Goal: Information Seeking & Learning: Find specific page/section

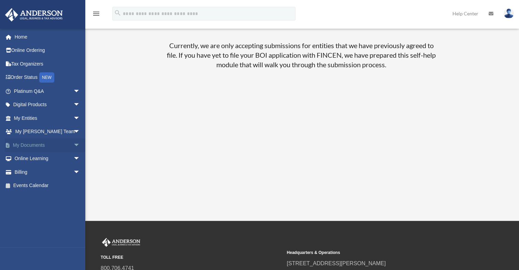
click at [25, 144] on link "My Documents arrow_drop_down" at bounding box center [48, 145] width 86 height 14
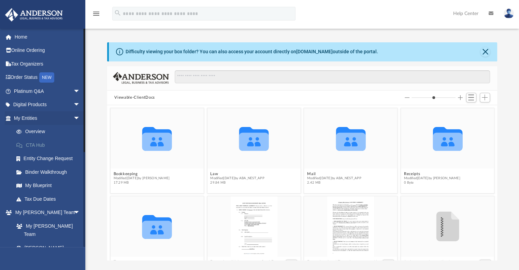
scroll to position [150, 385]
click at [153, 142] on icon "grid" at bounding box center [157, 139] width 30 height 24
click at [120, 172] on button "Bookkeeping" at bounding box center [141, 173] width 56 height 4
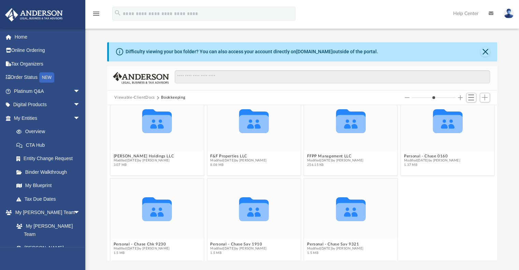
scroll to position [24, 0]
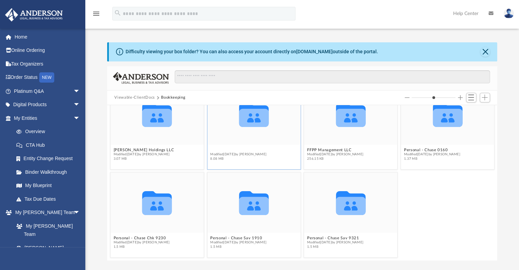
click at [242, 148] on button "F&F Properties LLC" at bounding box center [238, 150] width 56 height 4
click at [242, 148] on button "F&F Premium Properties Chase Chk 7835" at bounding box center [249, 150] width 79 height 4
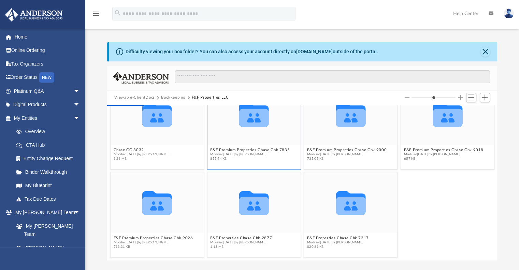
scroll to position [0, 0]
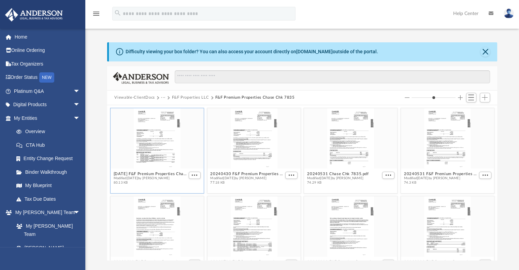
click at [175, 161] on div "grid" at bounding box center [156, 138] width 93 height 60
click at [177, 157] on div "grid" at bounding box center [156, 138] width 93 height 60
click at [487, 50] on button "Close" at bounding box center [485, 52] width 10 height 10
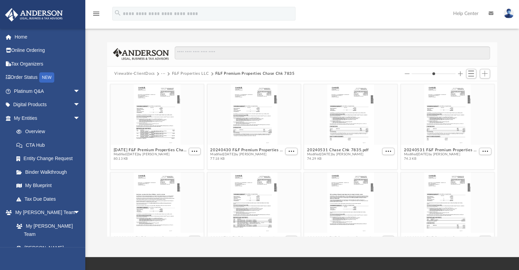
click at [94, 14] on icon "menu" at bounding box center [96, 14] width 8 height 8
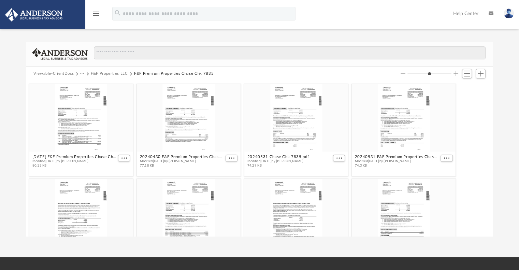
scroll to position [150, 461]
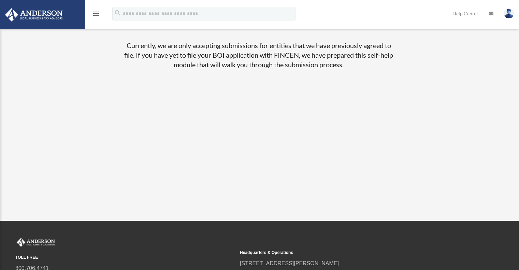
click at [21, 15] on img at bounding box center [34, 14] width 62 height 13
click at [97, 12] on icon "menu" at bounding box center [96, 14] width 8 height 8
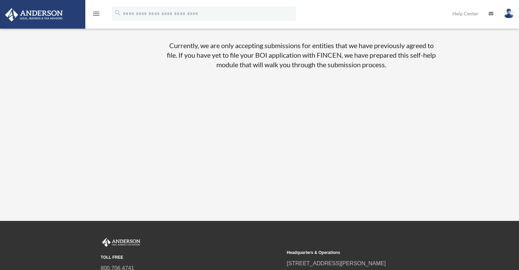
click at [509, 15] on img at bounding box center [508, 14] width 10 height 10
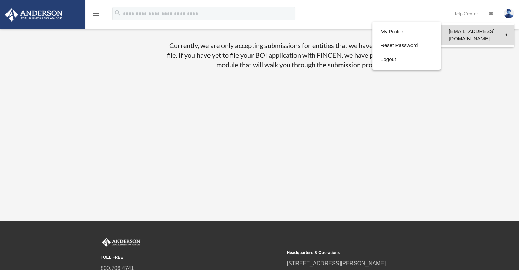
click at [502, 32] on link "[EMAIL_ADDRESS][DOMAIN_NAME]" at bounding box center [476, 35] width 73 height 20
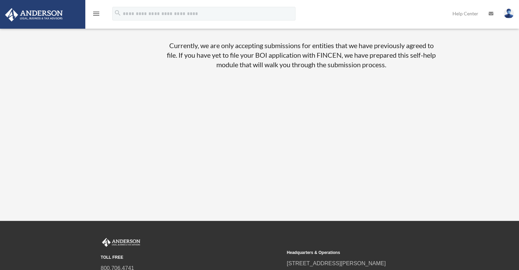
click at [507, 14] on img at bounding box center [508, 14] width 10 height 10
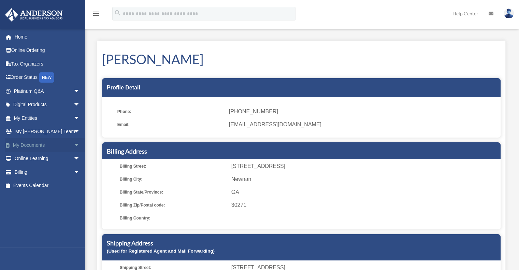
click at [73, 142] on span "arrow_drop_down" at bounding box center [80, 145] width 14 height 14
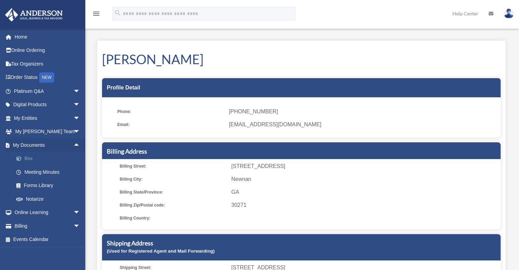
click at [49, 158] on link "Box" at bounding box center [50, 159] width 81 height 14
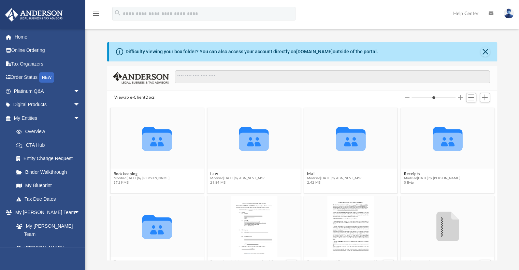
scroll to position [150, 385]
type input "*"
click at [432, 96] on input "Column size" at bounding box center [433, 97] width 44 height 5
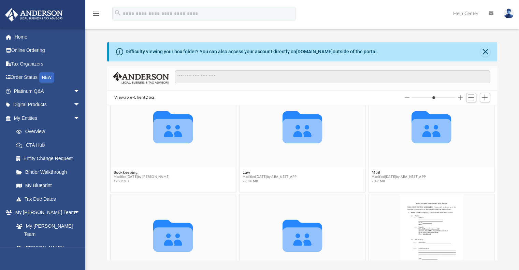
scroll to position [34, 0]
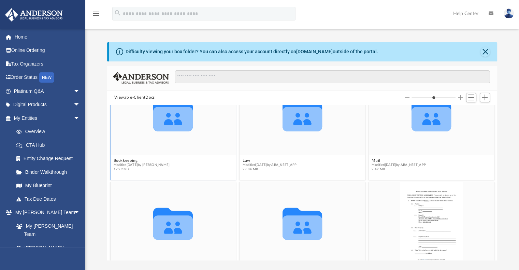
click at [174, 129] on icon "grid" at bounding box center [173, 119] width 40 height 25
click at [169, 128] on icon "grid" at bounding box center [173, 119] width 40 height 25
click at [135, 161] on button "Bookkeeping" at bounding box center [141, 160] width 56 height 4
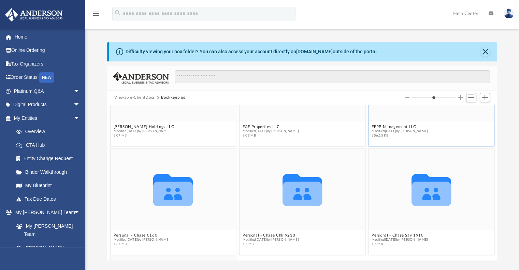
scroll to position [71, 0]
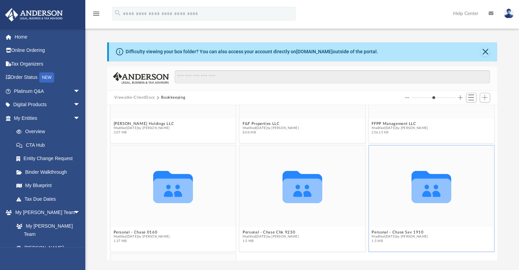
click at [411, 197] on icon "grid" at bounding box center [431, 190] width 40 height 25
click at [388, 234] on span "Modified Wed May 28 2025 by Tiffany Gil Acosta" at bounding box center [399, 236] width 56 height 4
click at [418, 194] on icon "grid" at bounding box center [431, 187] width 40 height 32
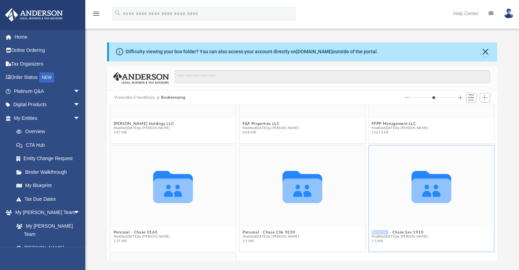
click at [418, 194] on icon "grid" at bounding box center [431, 187] width 40 height 32
click at [420, 193] on icon "grid" at bounding box center [431, 187] width 40 height 32
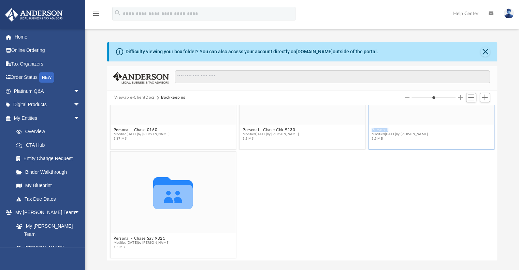
scroll to position [108, 0]
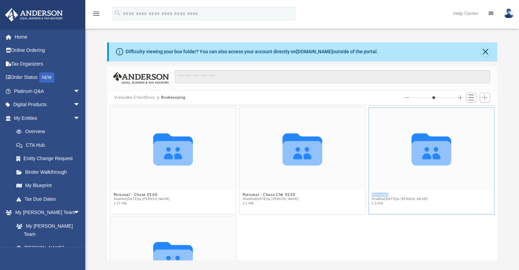
click at [396, 129] on div "Collaborated Folder [PERSON_NAME] Holdings LLC Modified [DATE] by [PERSON_NAME]…" at bounding box center [302, 182] width 390 height 155
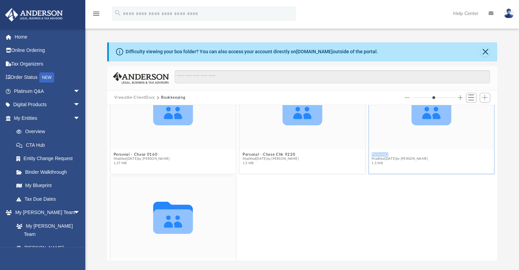
scroll to position [139, 0]
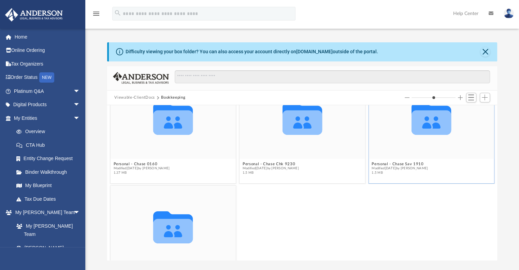
click at [392, 151] on div "Collaborated Folder" at bounding box center [430, 117] width 125 height 81
click at [404, 162] on button "Personal - Chase Sav 1910" at bounding box center [399, 164] width 56 height 4
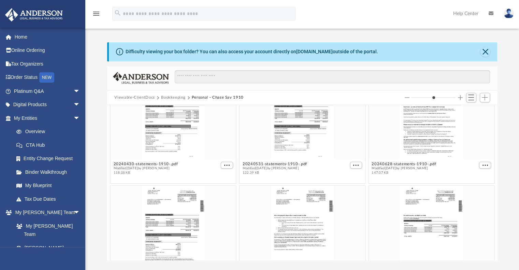
scroll to position [0, 0]
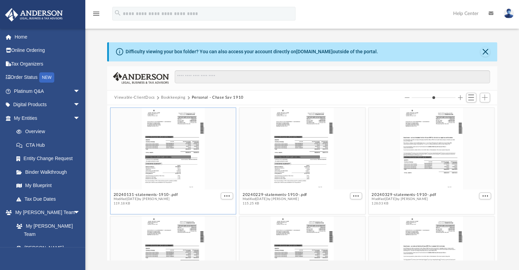
click at [207, 146] on div "grid" at bounding box center [172, 148] width 125 height 81
click at [225, 192] on button "More options" at bounding box center [227, 195] width 12 height 7
click at [178, 169] on div "grid" at bounding box center [172, 148] width 125 height 81
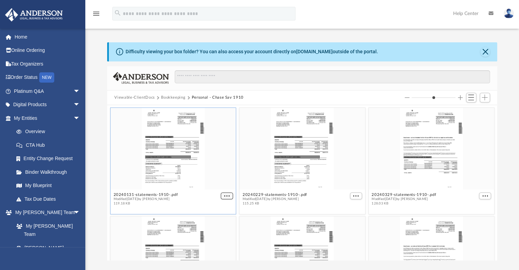
click at [228, 195] on button "More options" at bounding box center [227, 195] width 12 height 7
click at [219, 205] on li "Preview" at bounding box center [217, 207] width 20 height 7
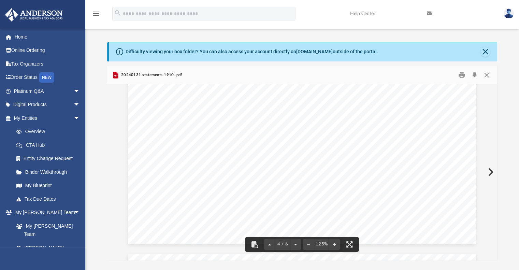
scroll to position [1636, 0]
click at [487, 55] on div "Difficulty viewing your box folder? You can also access your account directly o…" at bounding box center [303, 51] width 388 height 19
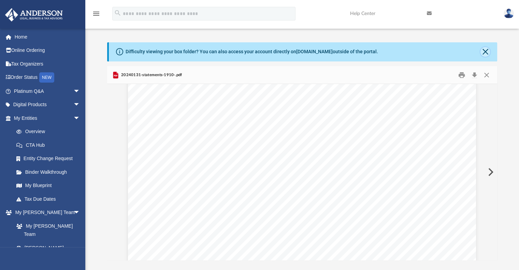
click at [487, 53] on button "Close" at bounding box center [485, 52] width 10 height 10
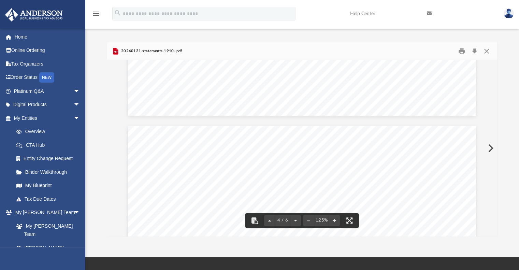
scroll to position [1295, 0]
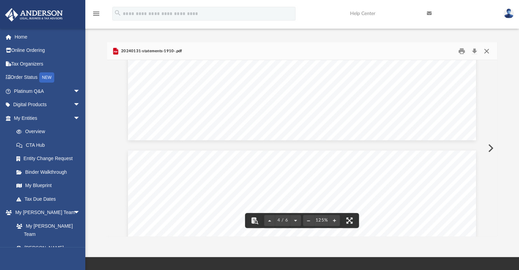
click at [486, 51] on button "Close" at bounding box center [486, 51] width 12 height 11
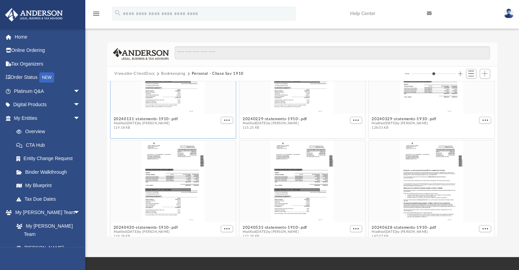
scroll to position [0, 0]
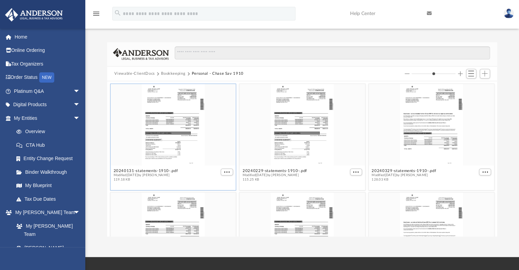
click at [182, 73] on button "Bookkeeping" at bounding box center [173, 74] width 24 height 6
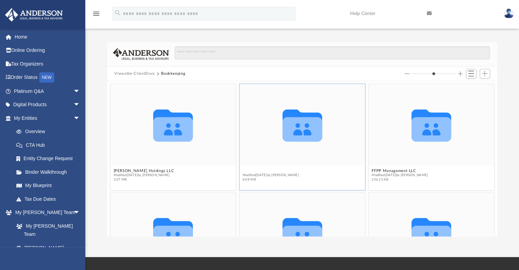
click at [263, 170] on button "F&F Properties LLC" at bounding box center [270, 170] width 56 height 4
click at [312, 168] on button "F&F Premium Properties Chase Chk 7835" at bounding box center [281, 170] width 79 height 4
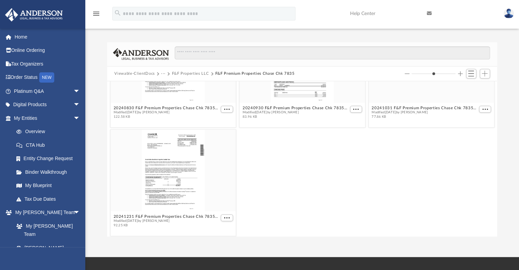
scroll to position [282, 0]
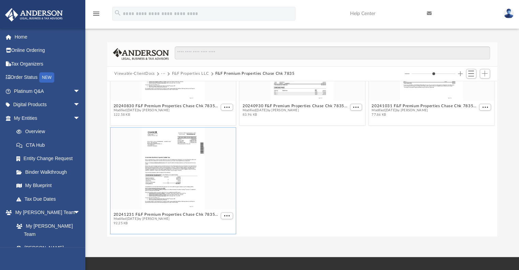
click at [190, 176] on div "grid" at bounding box center [172, 167] width 125 height 81
click at [191, 176] on div "grid" at bounding box center [172, 167] width 125 height 81
click at [191, 175] on div "grid" at bounding box center [172, 167] width 125 height 81
click at [225, 214] on div "20240531 F&F Premium Properties Chase Chk 7835.pdf Modified Wed Jul 2 2025 by J…" at bounding box center [302, 158] width 390 height 155
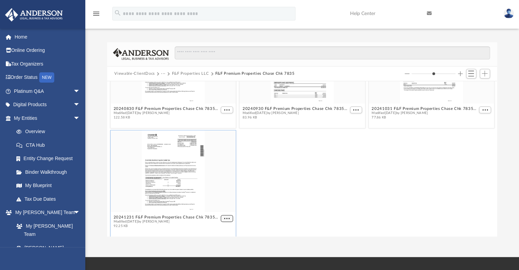
click at [225, 217] on span "More options" at bounding box center [226, 217] width 5 height 3
click at [220, 197] on li "Preview" at bounding box center [217, 193] width 20 height 7
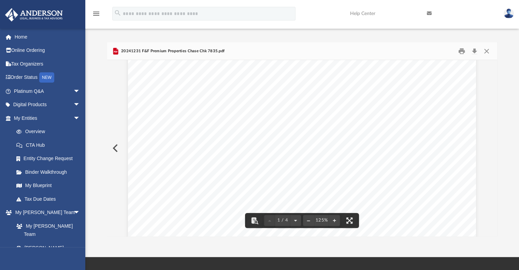
scroll to position [0, 0]
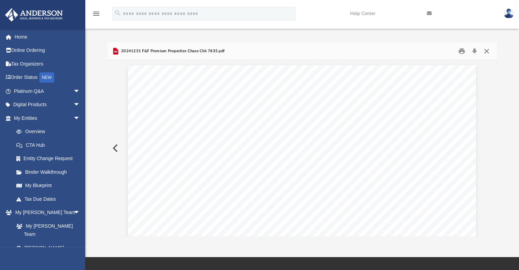
click at [489, 51] on button "Close" at bounding box center [486, 51] width 12 height 11
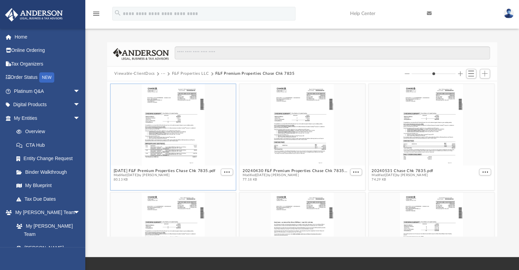
click at [174, 133] on div "grid" at bounding box center [172, 124] width 125 height 81
click at [224, 171] on span "More options" at bounding box center [226, 171] width 5 height 3
click at [219, 182] on li "Preview" at bounding box center [217, 183] width 20 height 7
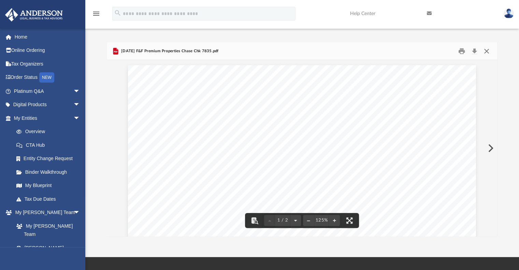
click at [488, 48] on button "Close" at bounding box center [486, 51] width 12 height 11
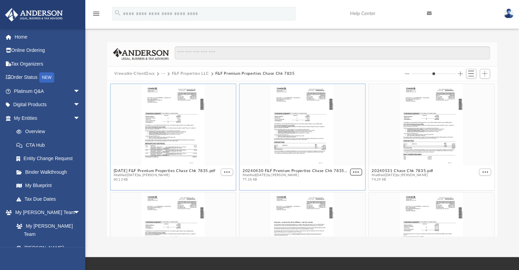
click at [353, 173] on span "More options" at bounding box center [355, 171] width 5 height 3
click at [341, 182] on li "Preview" at bounding box center [344, 183] width 20 height 7
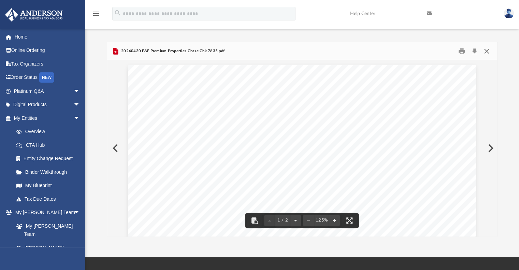
click at [483, 49] on button "Close" at bounding box center [486, 51] width 12 height 11
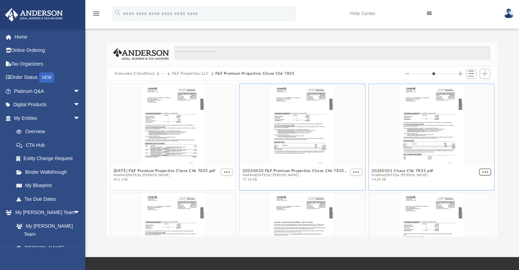
click at [482, 172] on span "More options" at bounding box center [484, 171] width 5 height 3
click at [472, 183] on li "Preview" at bounding box center [472, 183] width 20 height 7
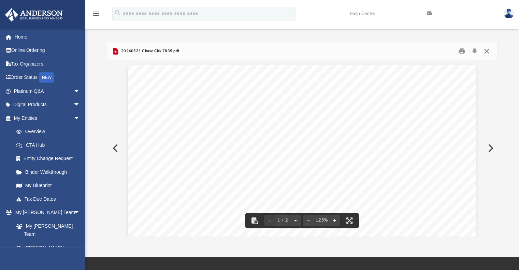
click at [484, 49] on button "Close" at bounding box center [486, 51] width 12 height 11
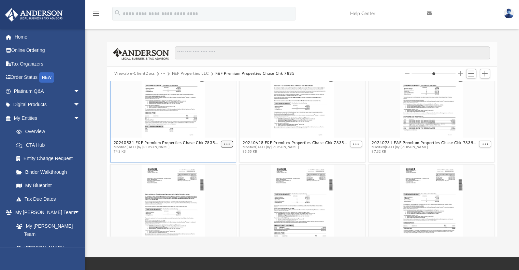
scroll to position [108, 0]
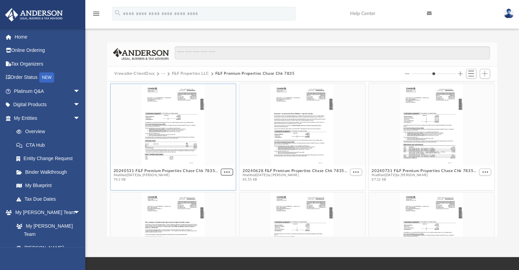
click at [224, 143] on div "2024.11.29 F&F Premium Properties Chase Chk 7835.pdf Modified Wed May 28 2025 b…" at bounding box center [302, 158] width 390 height 155
click at [229, 170] on button "More options" at bounding box center [227, 171] width 12 height 7
click at [223, 182] on li "Preview" at bounding box center [217, 183] width 20 height 7
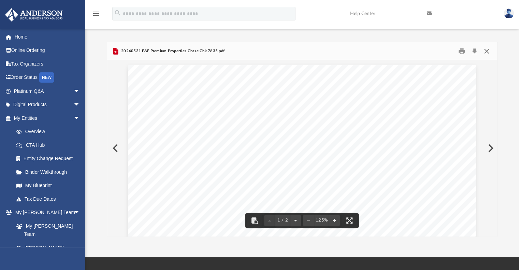
click at [488, 46] on button "Close" at bounding box center [486, 51] width 12 height 11
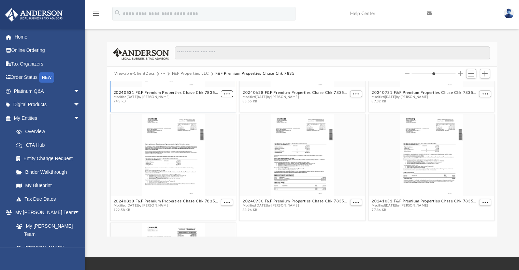
scroll to position [211, 0]
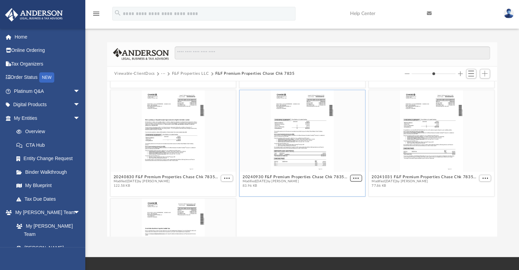
click at [353, 178] on span "More options" at bounding box center [355, 177] width 5 height 3
click at [344, 187] on li "Preview" at bounding box center [344, 189] width 20 height 7
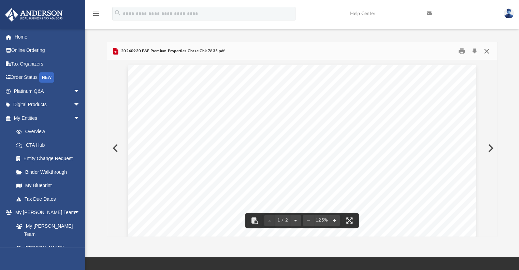
click at [487, 50] on button "Close" at bounding box center [486, 51] width 12 height 11
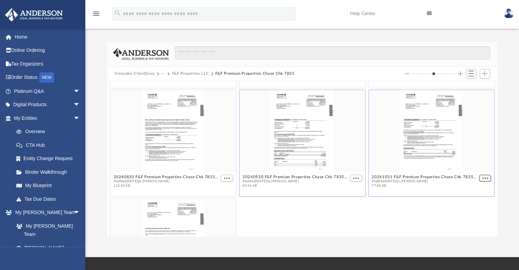
click at [480, 179] on button "More options" at bounding box center [485, 178] width 12 height 7
click at [472, 192] on li "Preview" at bounding box center [472, 189] width 20 height 7
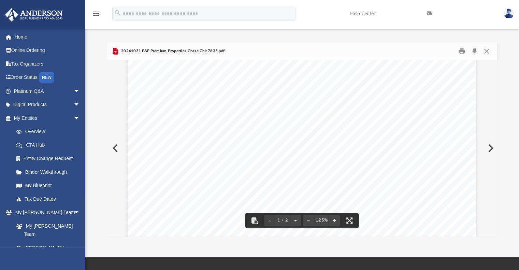
scroll to position [170, 0]
click at [485, 49] on button "Close" at bounding box center [486, 51] width 12 height 11
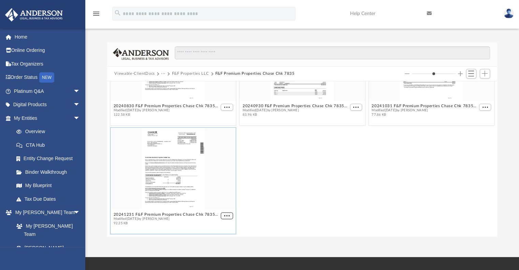
scroll to position [279, 0]
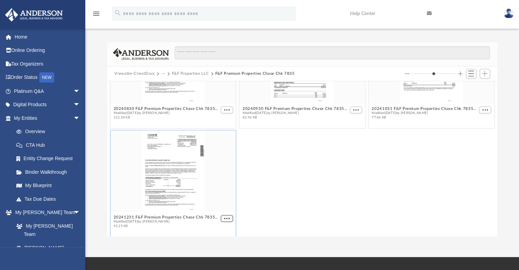
click at [226, 217] on div "20240531 F&F Premium Properties Chase Chk 7835.pdf Modified Wed Jul 2 2025 by J…" at bounding box center [302, 158] width 390 height 155
click at [225, 216] on span "More options" at bounding box center [226, 217] width 5 height 3
click at [218, 194] on li "Preview" at bounding box center [217, 193] width 20 height 7
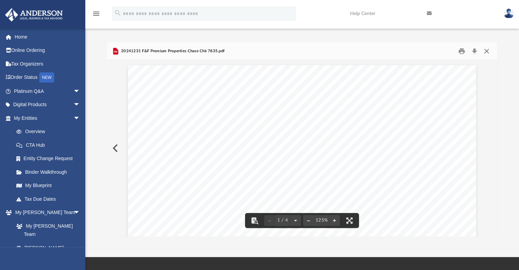
click at [489, 46] on button "Close" at bounding box center [486, 51] width 12 height 11
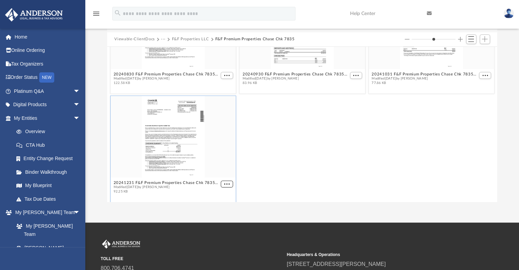
scroll to position [0, 0]
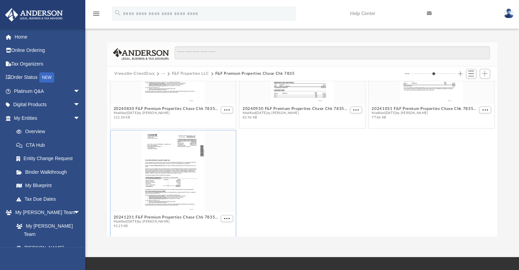
click at [188, 74] on button "F&F Properties LLC" at bounding box center [189, 74] width 37 height 6
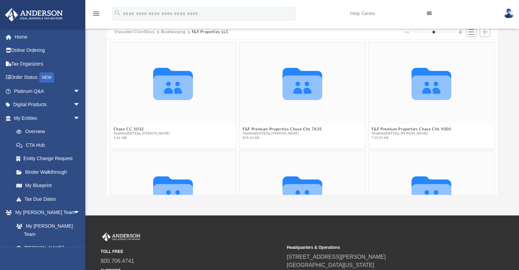
click at [209, 30] on button "F&F Properties LLC" at bounding box center [210, 32] width 37 height 6
click at [314, 127] on button "F&F Premium Properties Chase Chk 7835" at bounding box center [281, 129] width 79 height 4
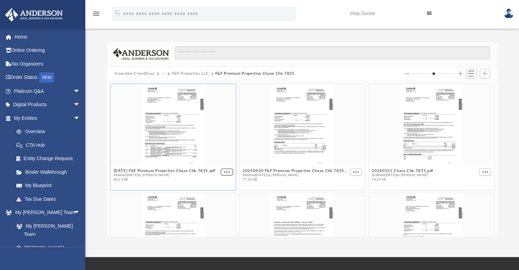
click at [226, 170] on span "More options" at bounding box center [226, 171] width 5 height 3
click at [219, 185] on li "Preview" at bounding box center [217, 183] width 20 height 7
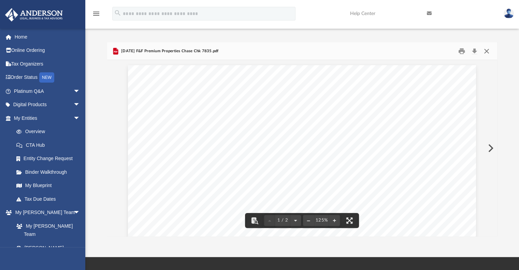
click at [489, 50] on button "Close" at bounding box center [486, 51] width 12 height 11
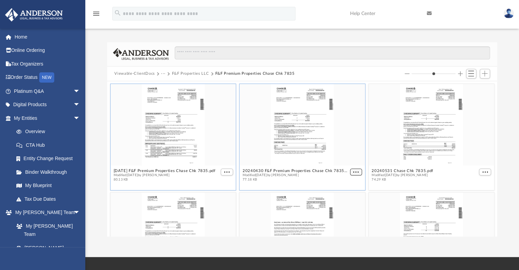
click at [353, 171] on span "More options" at bounding box center [355, 171] width 5 height 3
click at [342, 185] on li "Preview" at bounding box center [344, 183] width 20 height 7
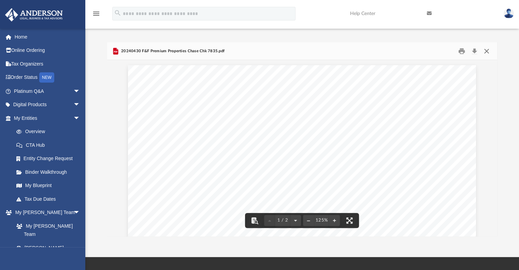
click at [485, 51] on button "Close" at bounding box center [486, 51] width 12 height 11
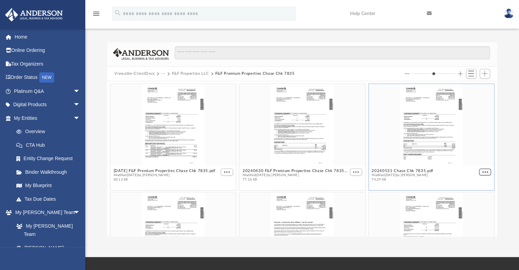
click at [482, 171] on span "More options" at bounding box center [484, 171] width 5 height 3
click at [468, 185] on li "Preview" at bounding box center [472, 183] width 20 height 7
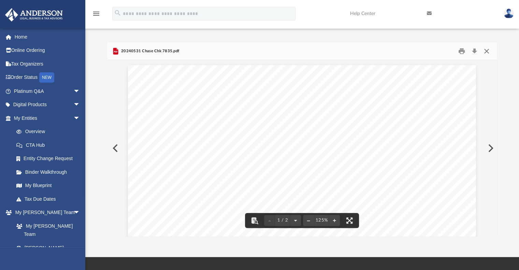
click at [485, 49] on button "Close" at bounding box center [486, 51] width 12 height 11
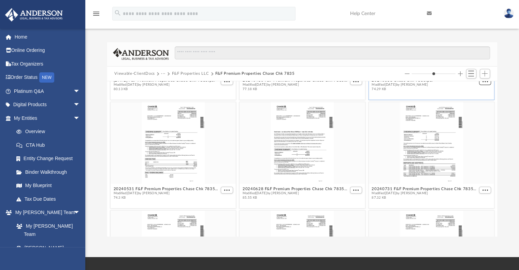
scroll to position [102, 0]
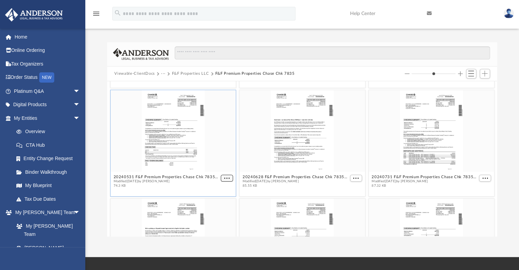
click at [221, 178] on button "More options" at bounding box center [227, 178] width 12 height 7
click at [217, 191] on li "Preview" at bounding box center [217, 189] width 20 height 7
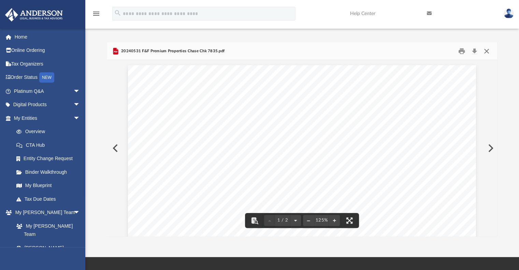
click at [488, 50] on button "Close" at bounding box center [486, 51] width 12 height 11
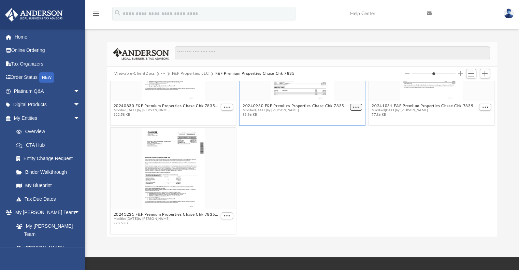
click at [351, 106] on figure "20240930 F&F Premium Properties Chase Chk 7835.pdf Modified Wed Jul 2 2025 by J…" at bounding box center [301, 69] width 125 height 100
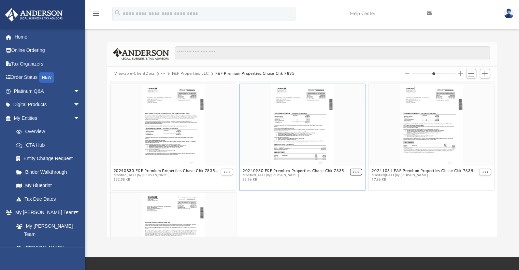
click at [349, 169] on button "More options" at bounding box center [355, 171] width 12 height 7
click at [340, 183] on li "Preview" at bounding box center [344, 183] width 20 height 7
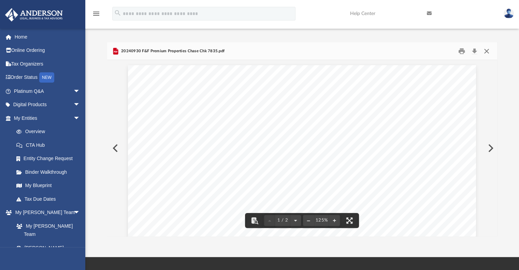
click at [489, 50] on button "Close" at bounding box center [486, 51] width 12 height 11
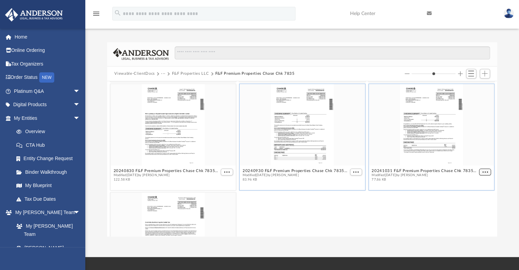
click at [479, 170] on button "More options" at bounding box center [485, 171] width 12 height 7
click at [468, 183] on li "Preview" at bounding box center [472, 183] width 20 height 7
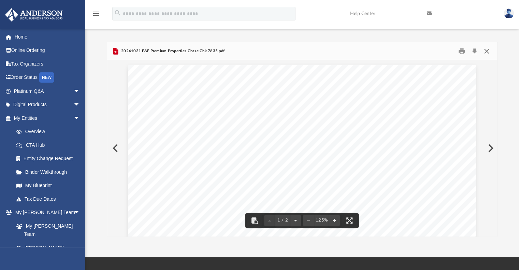
click at [484, 51] on button "Close" at bounding box center [486, 51] width 12 height 11
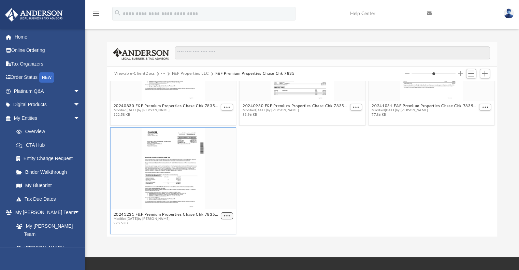
click at [223, 216] on div "20240531 F&F Premium Properties Chase Chk 7835.pdf Modified Wed Jul 2 2025 by J…" at bounding box center [302, 158] width 390 height 155
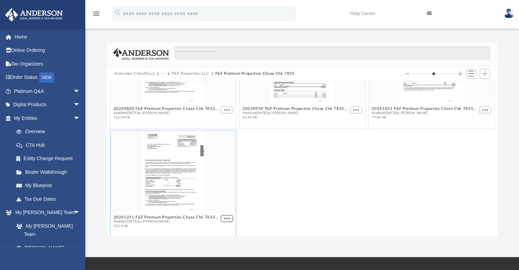
click at [222, 215] on button "More options" at bounding box center [227, 218] width 12 height 7
click at [214, 192] on li "Preview" at bounding box center [217, 193] width 20 height 7
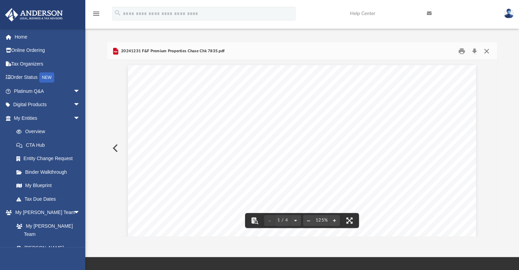
click at [488, 51] on button "Close" at bounding box center [486, 51] width 12 height 11
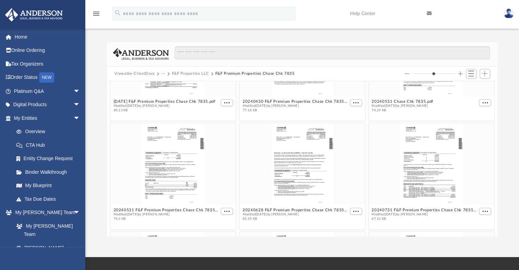
scroll to position [0, 0]
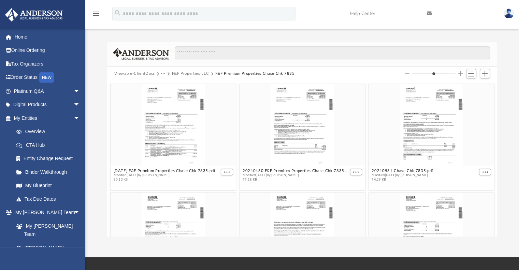
click at [130, 74] on button "Viewable-ClientDocs" at bounding box center [134, 74] width 40 height 6
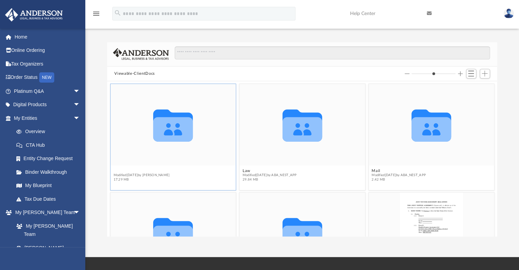
click at [124, 169] on button "Bookkeeping" at bounding box center [141, 170] width 56 height 4
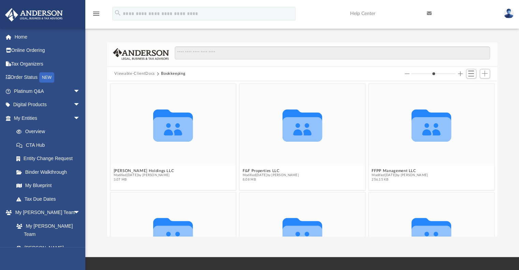
drag, startPoint x: 515, startPoint y: 63, endPoint x: 523, endPoint y: 21, distance: 42.3
click at [518, 21] on html "X Get a chance to win 6 months of Platinum for free just by filling out this su…" at bounding box center [259, 189] width 519 height 379
click at [263, 171] on button "F&F Properties LLC" at bounding box center [270, 170] width 56 height 4
click at [260, 170] on button "F&F Premium Properties Chase Chk 7835" at bounding box center [281, 170] width 79 height 4
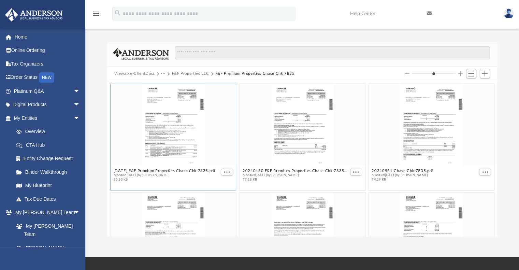
click at [177, 99] on div "grid" at bounding box center [172, 124] width 125 height 81
click at [168, 123] on div "grid" at bounding box center [172, 124] width 125 height 81
click at [225, 171] on span "More options" at bounding box center [226, 171] width 5 height 3
click at [213, 183] on li "Preview" at bounding box center [217, 183] width 20 height 7
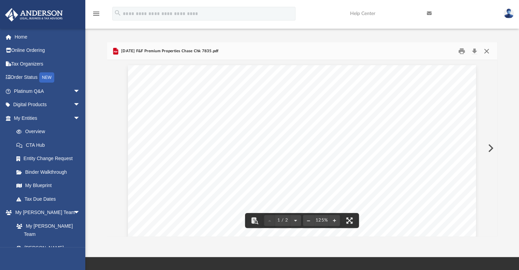
click at [487, 50] on button "Close" at bounding box center [486, 51] width 12 height 11
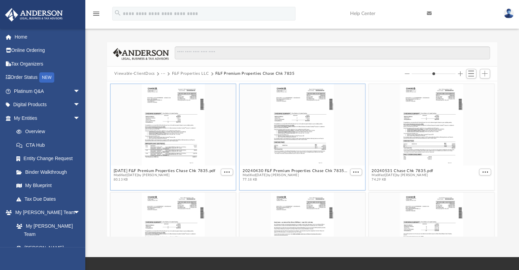
click at [305, 132] on div "grid" at bounding box center [301, 124] width 125 height 81
click at [303, 113] on div "grid" at bounding box center [301, 124] width 125 height 81
click at [311, 96] on div "grid" at bounding box center [301, 124] width 125 height 81
click at [349, 170] on button "More options" at bounding box center [355, 171] width 12 height 7
click at [341, 184] on li "Preview" at bounding box center [344, 183] width 20 height 7
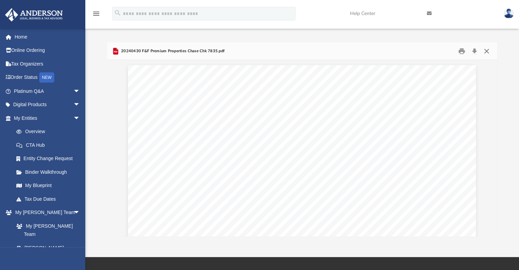
drag, startPoint x: 485, startPoint y: 51, endPoint x: 482, endPoint y: 55, distance: 4.6
click at [484, 51] on button "Close" at bounding box center [486, 51] width 12 height 11
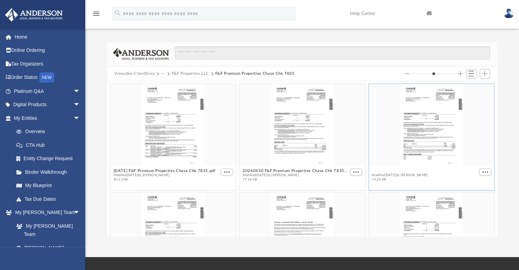
click at [413, 169] on button "20240531 Chase Chk 7835.pdf" at bounding box center [402, 170] width 62 height 4
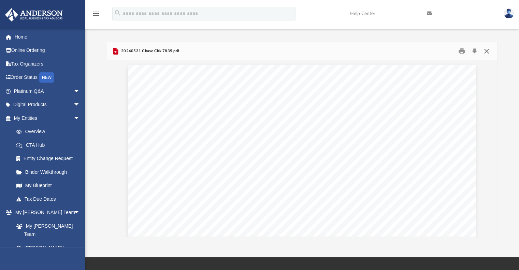
click at [487, 50] on button "Close" at bounding box center [486, 51] width 12 height 11
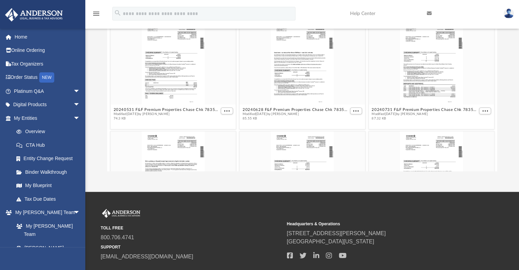
scroll to position [106, 0]
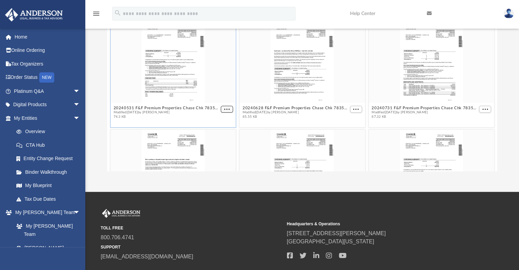
click at [224, 107] on span "More options" at bounding box center [226, 108] width 5 height 3
click at [219, 119] on li "Preview" at bounding box center [217, 120] width 20 height 7
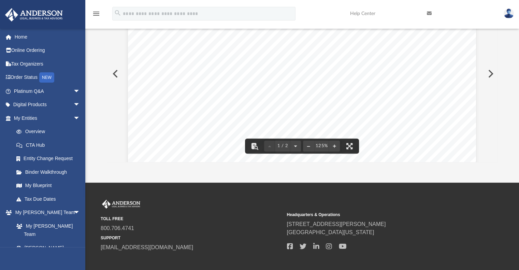
scroll to position [76, 0]
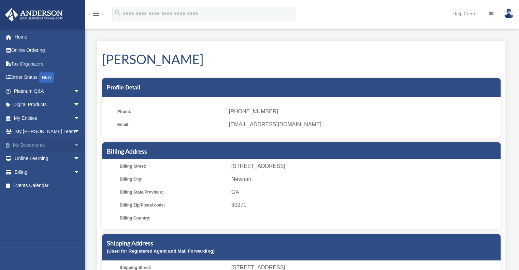
click at [38, 144] on link "My Documents arrow_drop_down" at bounding box center [48, 145] width 86 height 14
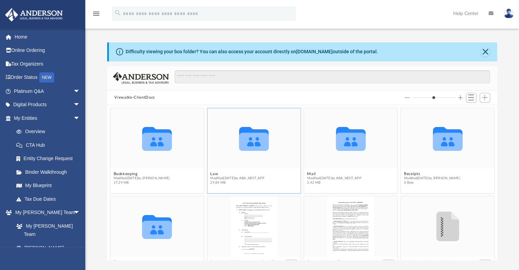
scroll to position [150, 385]
click at [126, 172] on button "Bookkeeping" at bounding box center [141, 173] width 56 height 4
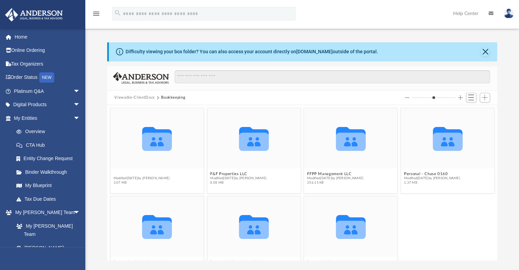
click at [126, 172] on button "[PERSON_NAME] Holdings LLC" at bounding box center [143, 173] width 61 height 4
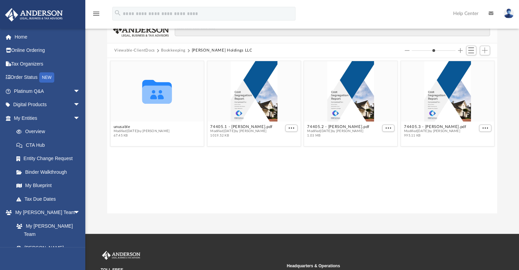
scroll to position [0, 0]
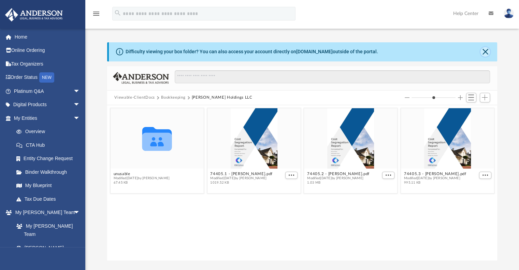
click at [481, 49] on button "Close" at bounding box center [485, 52] width 10 height 10
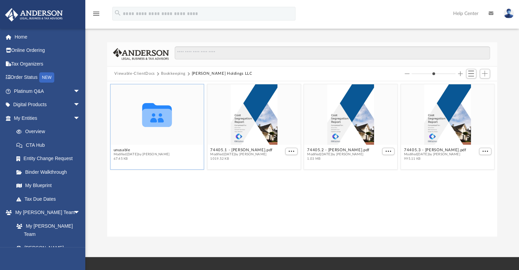
click at [163, 121] on icon "grid" at bounding box center [157, 115] width 30 height 24
click at [125, 156] on span "67.45 KB" at bounding box center [141, 158] width 56 height 4
click at [126, 156] on span "67.45 KB" at bounding box center [141, 158] width 56 height 4
click at [73, 210] on span "arrow_drop_down" at bounding box center [80, 213] width 14 height 14
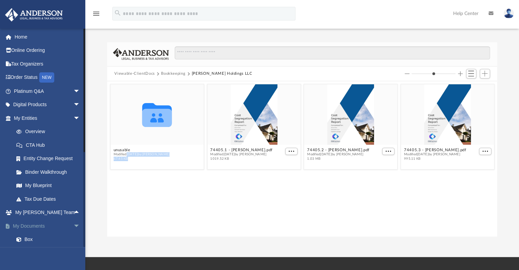
click at [73, 226] on span "arrow_drop_down" at bounding box center [80, 226] width 14 height 14
click at [73, 226] on span "arrow_drop_up" at bounding box center [80, 226] width 14 height 14
click at [28, 238] on link "Box" at bounding box center [50, 239] width 81 height 14
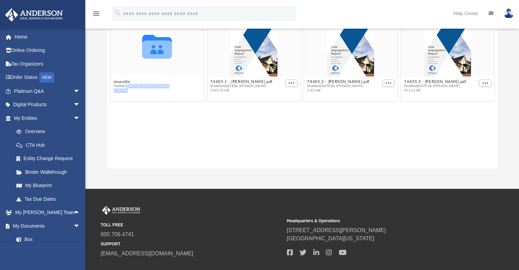
scroll to position [71, 0]
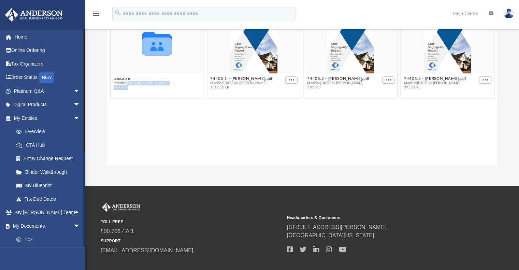
click at [26, 239] on link "Box" at bounding box center [50, 239] width 81 height 14
click at [73, 225] on span "arrow_drop_down" at bounding box center [80, 226] width 14 height 14
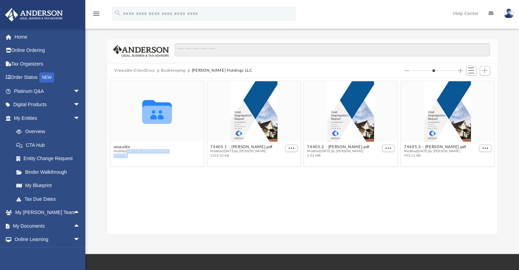
scroll to position [0, 0]
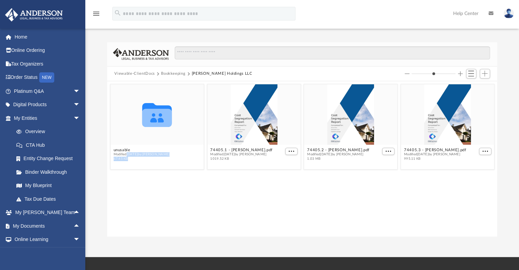
click at [132, 73] on button "Viewable-ClientDocs" at bounding box center [134, 74] width 40 height 6
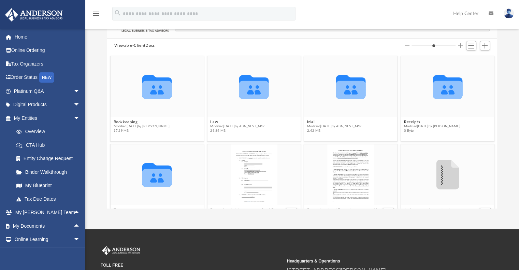
scroll to position [35, 0]
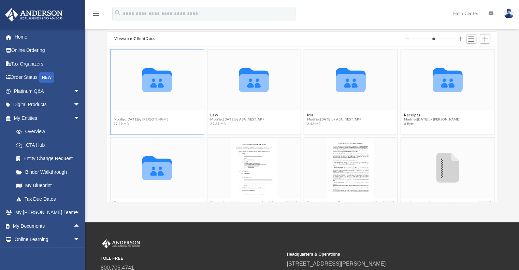
click at [128, 114] on button "Bookkeeping" at bounding box center [141, 115] width 56 height 4
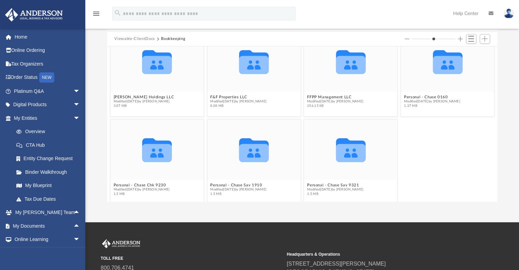
scroll to position [24, 0]
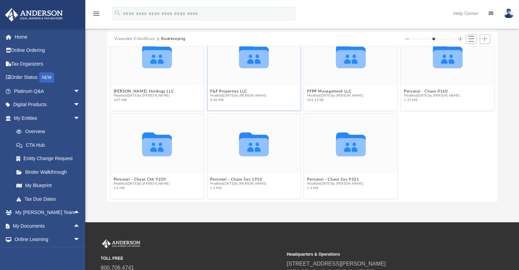
click at [224, 93] on span "Modified [DATE] by [PERSON_NAME]" at bounding box center [238, 95] width 56 height 4
click at [230, 90] on button "F&F Properties LLC" at bounding box center [238, 91] width 56 height 4
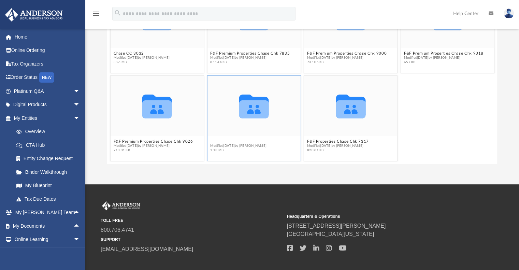
scroll to position [21, 0]
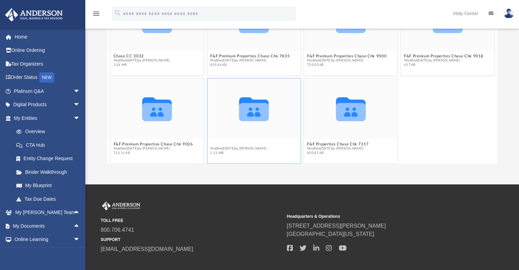
click at [230, 142] on button "F&F Properties Chase Chk 2877" at bounding box center [241, 144] width 62 height 4
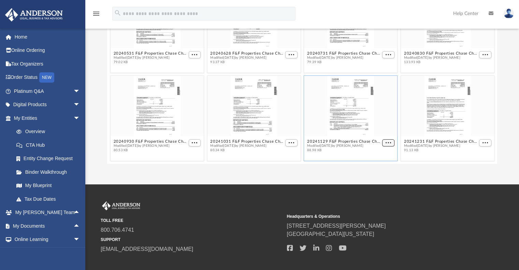
scroll to position [109, 0]
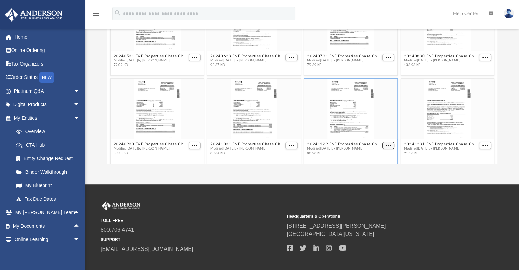
click at [385, 142] on button "More options" at bounding box center [388, 145] width 12 height 7
click at [377, 122] on li "Preview" at bounding box center [376, 121] width 20 height 7
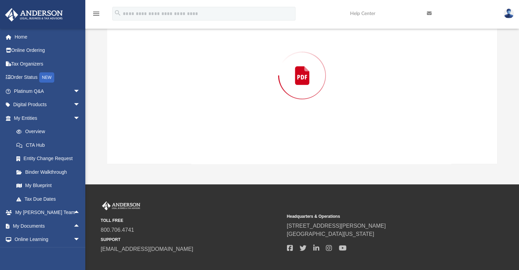
scroll to position [42, 0]
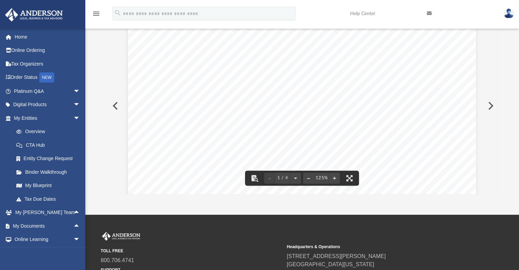
click at [492, 107] on button "Preview" at bounding box center [489, 105] width 15 height 19
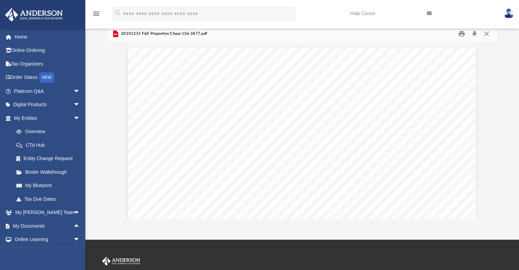
scroll to position [11, 0]
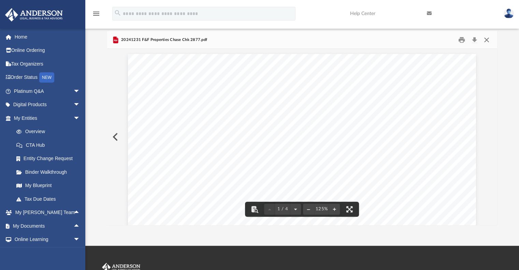
click at [484, 39] on button "Close" at bounding box center [486, 39] width 12 height 11
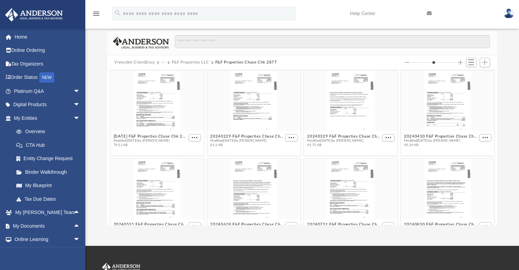
scroll to position [0, 0]
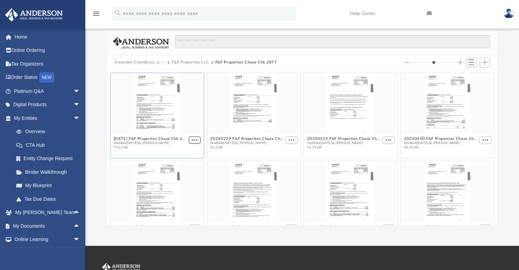
click at [192, 138] on span "More options" at bounding box center [194, 139] width 5 height 3
click at [181, 151] on li "Preview" at bounding box center [185, 151] width 20 height 7
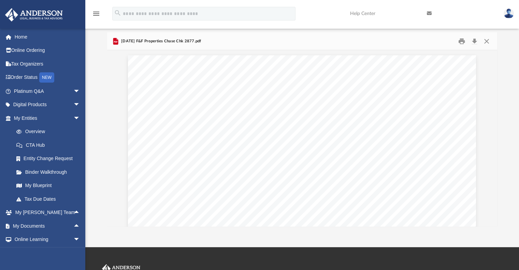
scroll to position [7, 0]
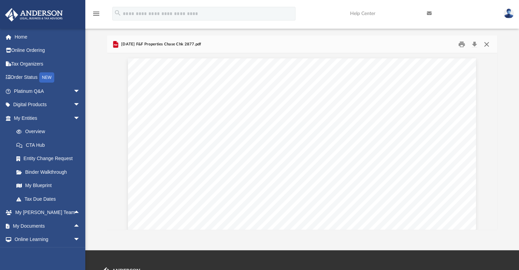
click at [486, 45] on button "Close" at bounding box center [486, 44] width 12 height 11
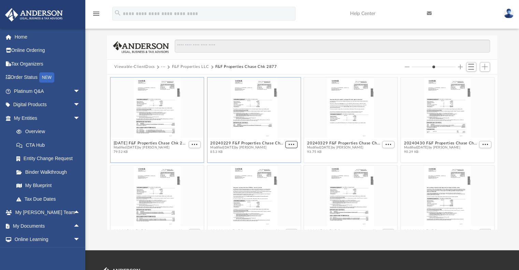
click at [288, 144] on span "More options" at bounding box center [290, 143] width 5 height 3
click at [281, 155] on li "Preview" at bounding box center [281, 156] width 20 height 7
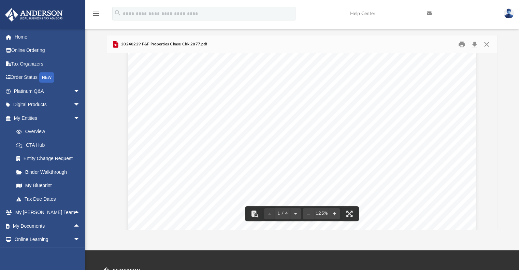
scroll to position [74, 0]
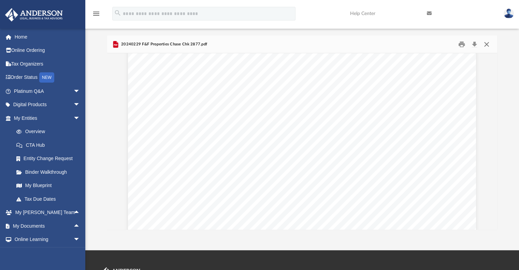
click at [489, 43] on button "Close" at bounding box center [486, 44] width 12 height 11
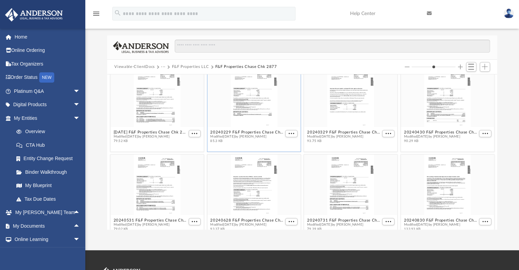
scroll to position [0, 0]
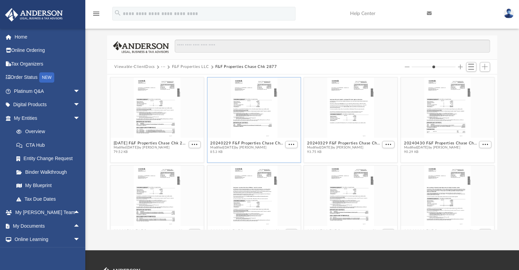
click at [136, 65] on button "Viewable-ClientDocs" at bounding box center [134, 67] width 40 height 6
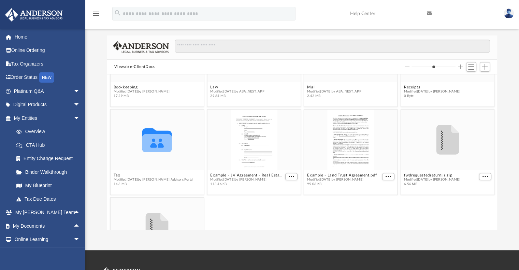
scroll to position [56, 0]
click at [119, 178] on span "Modified [DATE] by [PERSON_NAME] Advisors Portal" at bounding box center [153, 179] width 80 height 4
click at [118, 176] on button "Tax" at bounding box center [153, 175] width 80 height 4
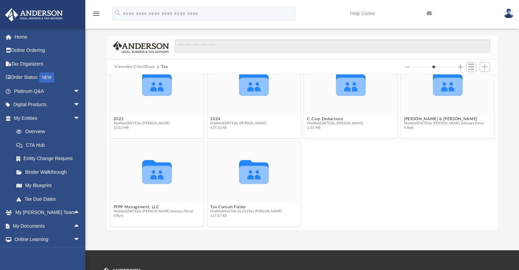
scroll to position [0, 0]
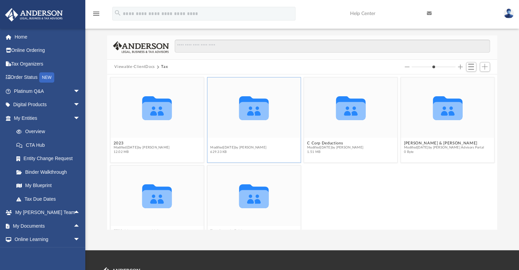
click at [211, 141] on button "2024" at bounding box center [238, 143] width 56 height 4
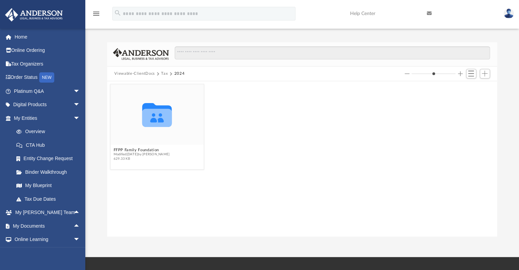
click at [142, 75] on button "Viewable-ClientDocs" at bounding box center [134, 74] width 40 height 6
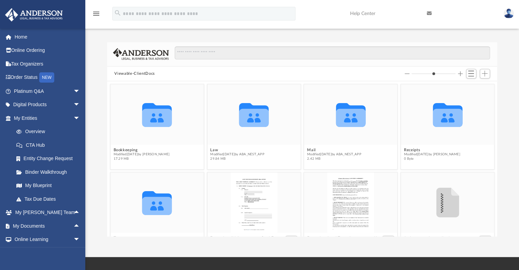
drag, startPoint x: 483, startPoint y: 87, endPoint x: 440, endPoint y: 80, distance: 42.9
click at [440, 80] on div "Viewable-ClientDocs Collaborated Folder Bookkeeping Modified [DATE] by [PERSON_…" at bounding box center [302, 139] width 390 height 194
click at [440, 80] on div "Viewable-ClientDocs" at bounding box center [302, 73] width 390 height 15
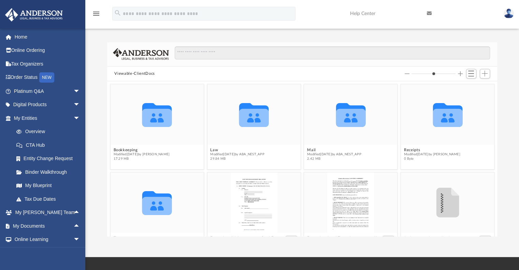
click at [440, 80] on div "Viewable-ClientDocs" at bounding box center [302, 73] width 390 height 15
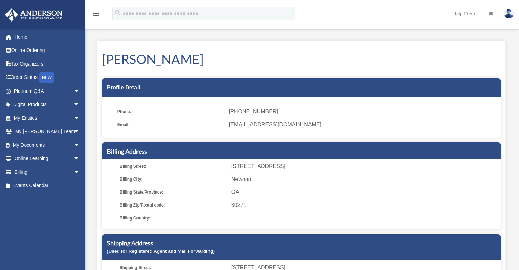
click at [427, 63] on h1 "James Evans" at bounding box center [301, 59] width 398 height 18
